Goal: Task Accomplishment & Management: Use online tool/utility

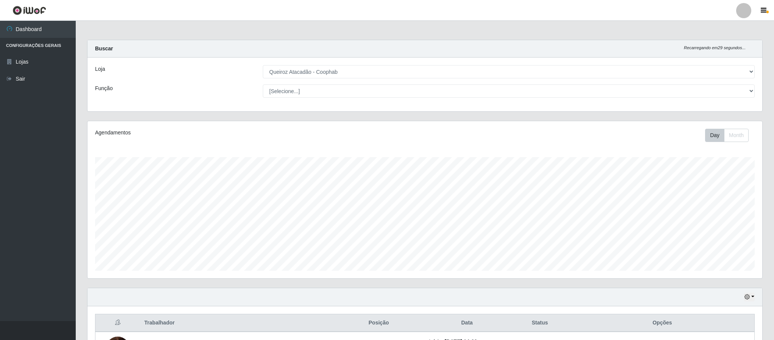
select select "463"
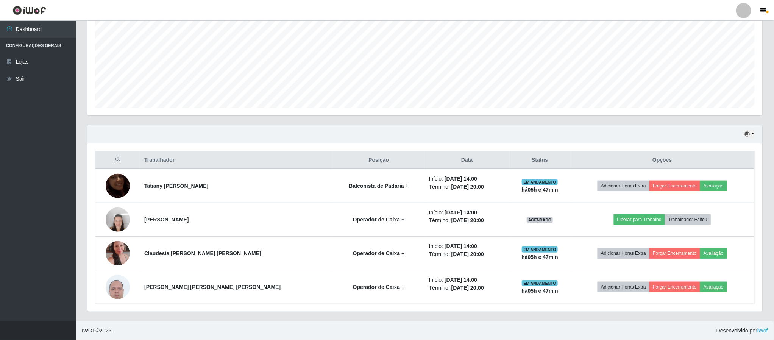
scroll to position [158, 674]
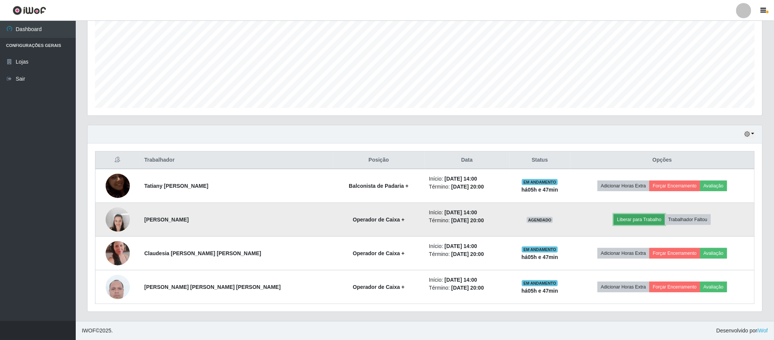
click at [625, 218] on button "Liberar para Trabalho" at bounding box center [639, 219] width 51 height 11
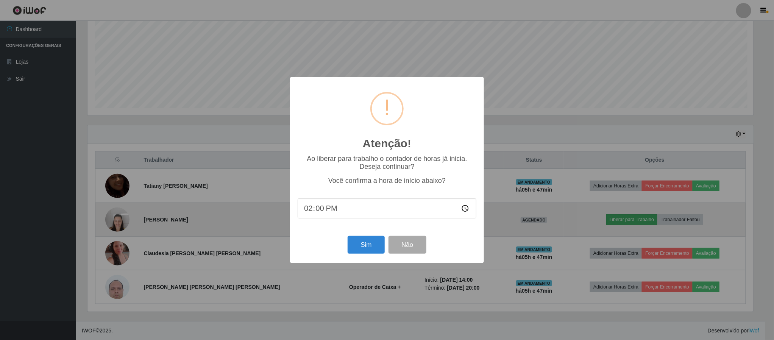
scroll to position [158, 668]
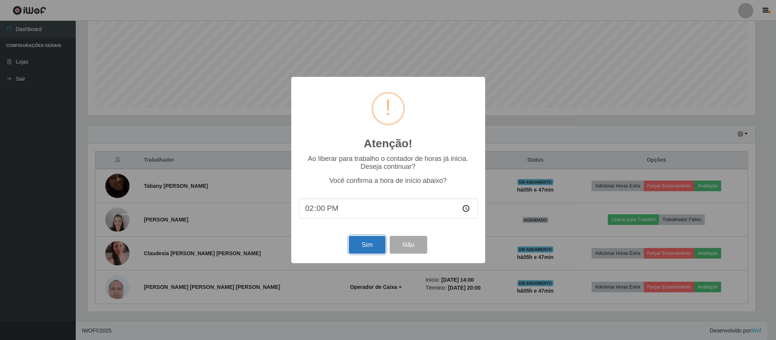
click at [361, 242] on button "Sim" at bounding box center [367, 245] width 37 height 18
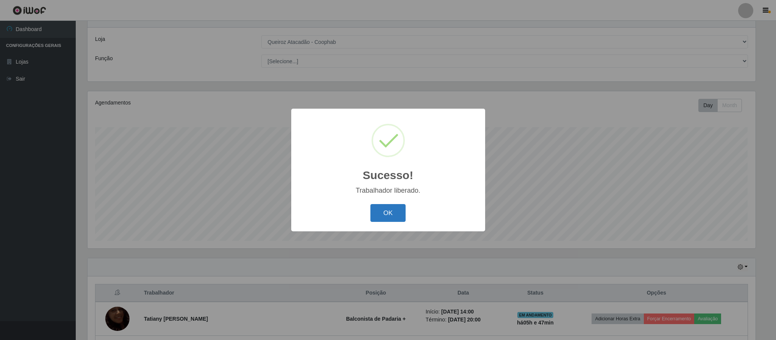
click at [386, 217] on button "OK" at bounding box center [387, 213] width 35 height 18
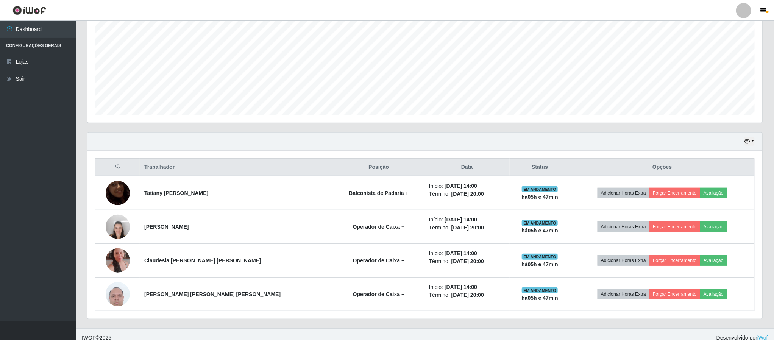
scroll to position [165, 0]
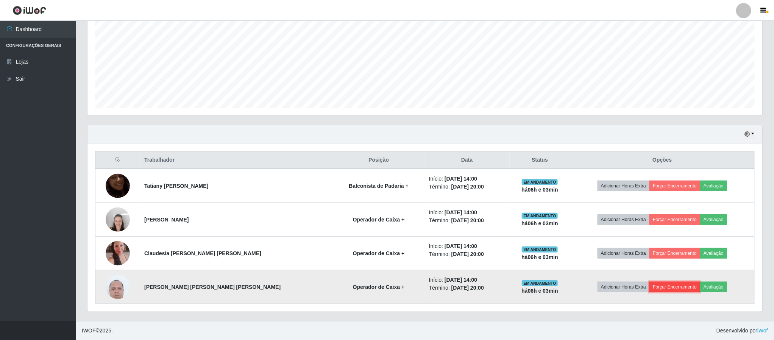
click at [665, 289] on button "Forçar Encerramento" at bounding box center [675, 287] width 51 height 11
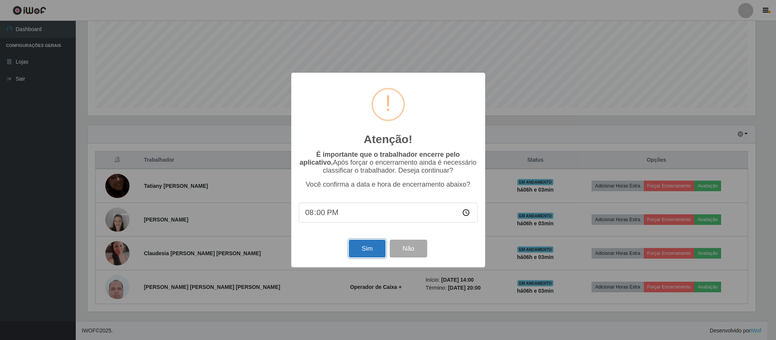
click at [359, 252] on button "Sim" at bounding box center [367, 249] width 37 height 18
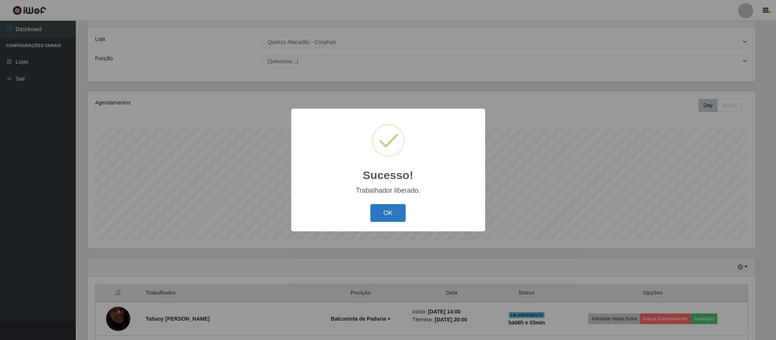
click at [389, 209] on button "OK" at bounding box center [387, 213] width 35 height 18
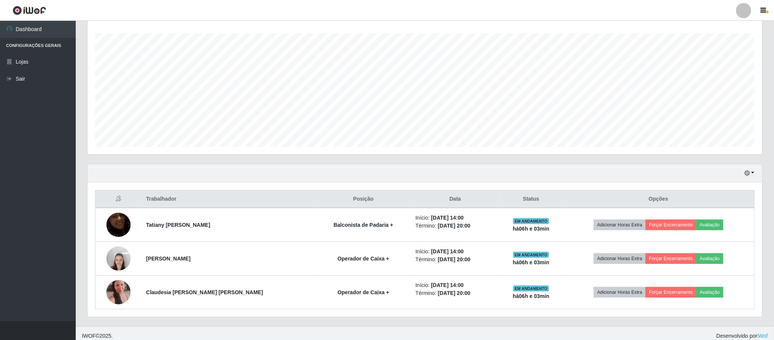
scroll to position [132, 0]
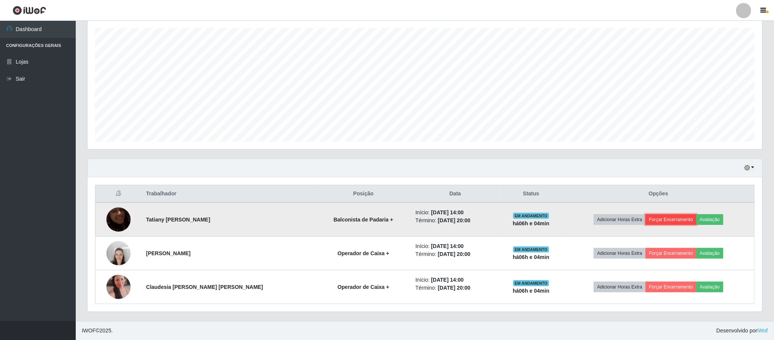
click at [656, 220] on button "Forçar Encerramento" at bounding box center [671, 219] width 51 height 11
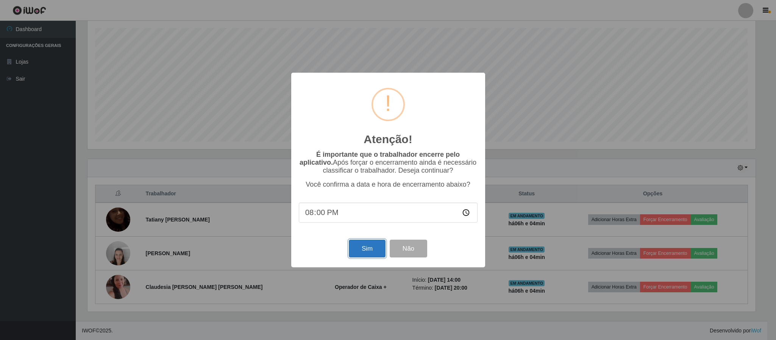
click at [372, 255] on button "Sim" at bounding box center [367, 249] width 37 height 18
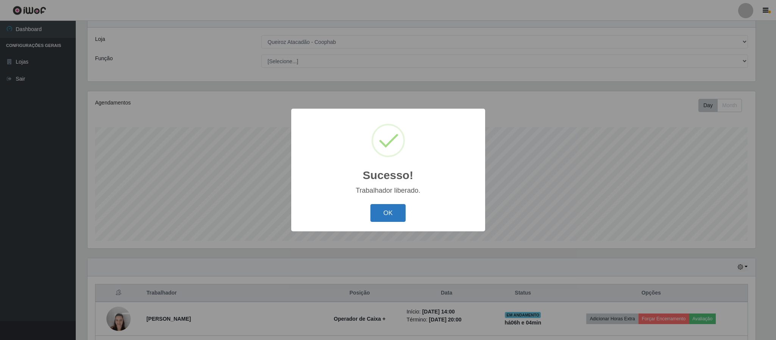
click at [386, 206] on button "OK" at bounding box center [387, 213] width 35 height 18
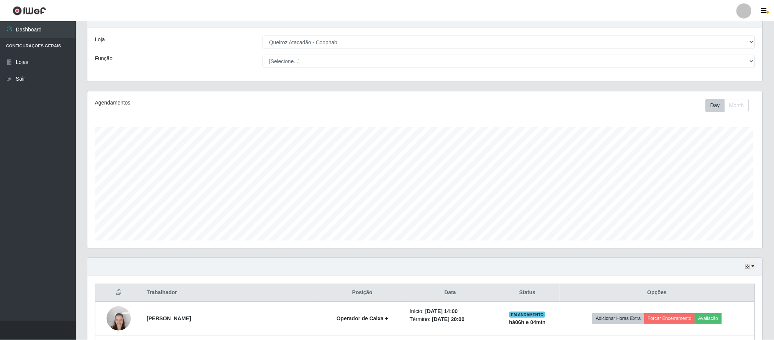
scroll to position [158, 674]
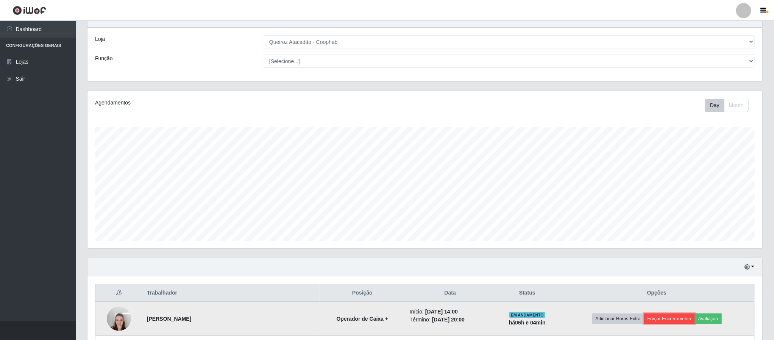
click at [645, 319] on button "Forçar Encerramento" at bounding box center [669, 319] width 51 height 11
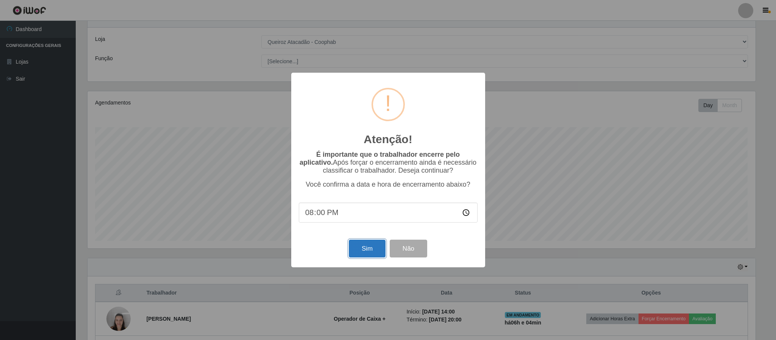
click at [372, 252] on button "Sim" at bounding box center [367, 249] width 37 height 18
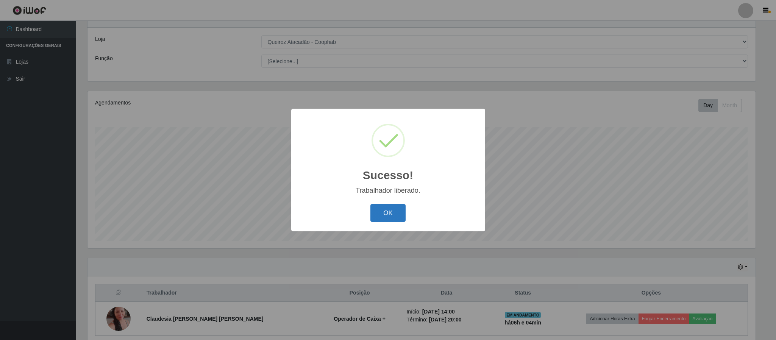
click at [374, 212] on button "OK" at bounding box center [387, 213] width 35 height 18
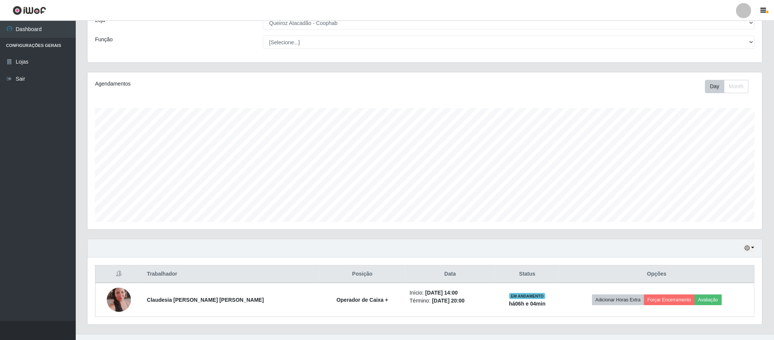
scroll to position [64, 0]
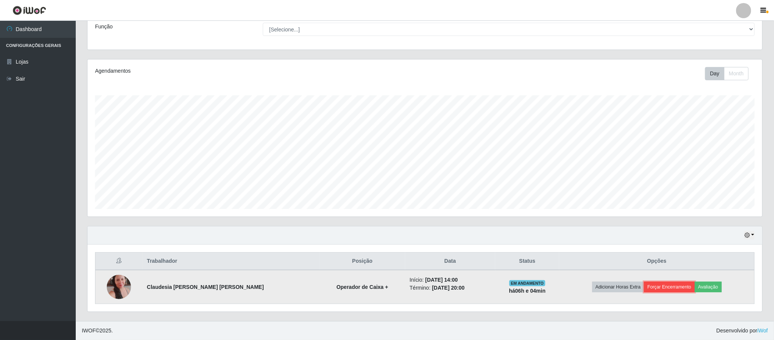
click at [655, 285] on button "Forçar Encerramento" at bounding box center [669, 287] width 51 height 11
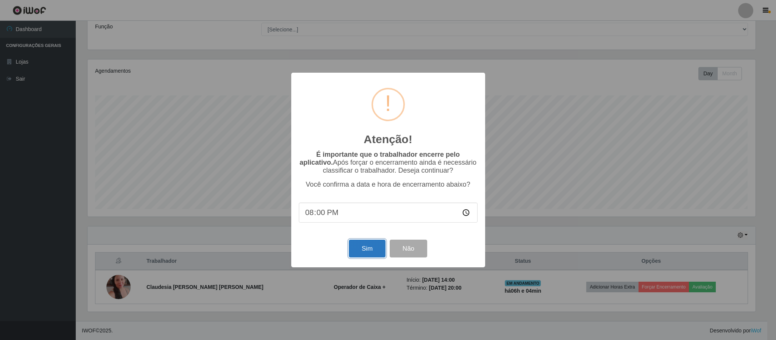
click at [374, 256] on button "Sim" at bounding box center [367, 249] width 37 height 18
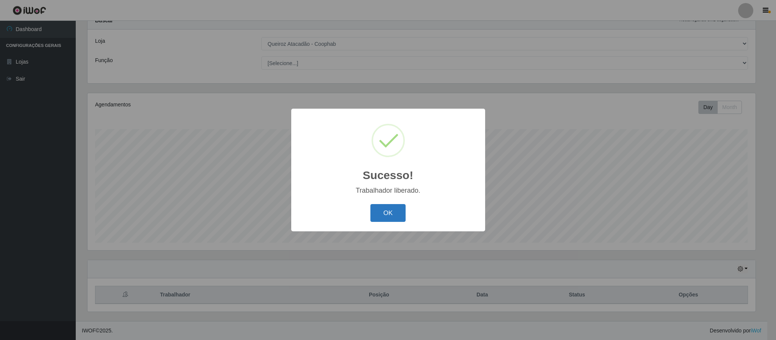
click at [392, 213] on button "OK" at bounding box center [387, 213] width 35 height 18
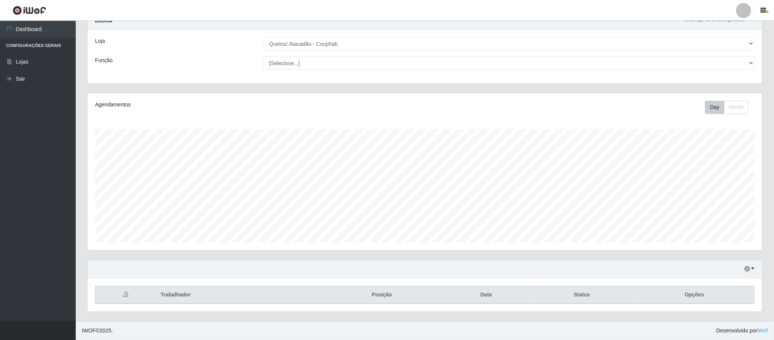
scroll to position [0, 0]
